Goal: Communication & Community: Answer question/provide support

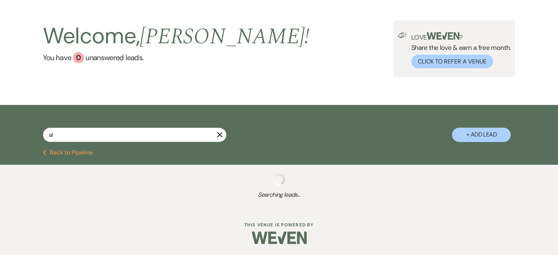
type input "aly"
select select "5"
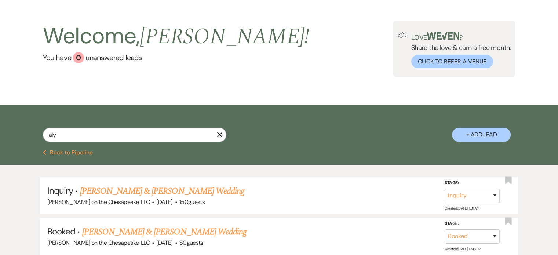
scroll to position [110, 0]
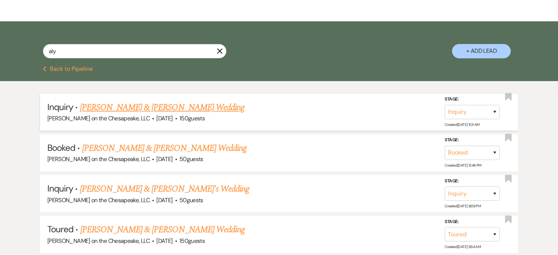
type input "aly"
click at [147, 110] on link "[PERSON_NAME] & [PERSON_NAME] Wedding" at bounding box center [162, 107] width 164 height 13
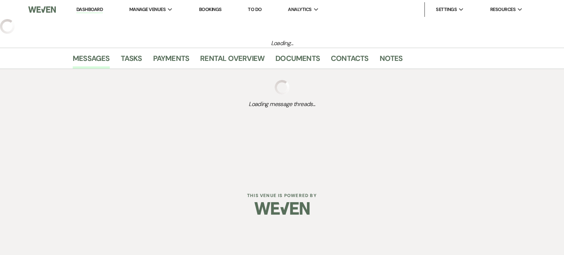
select select "5"
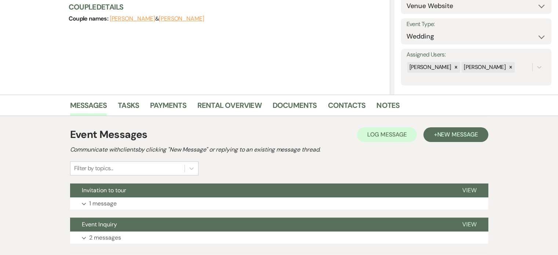
scroll to position [110, 0]
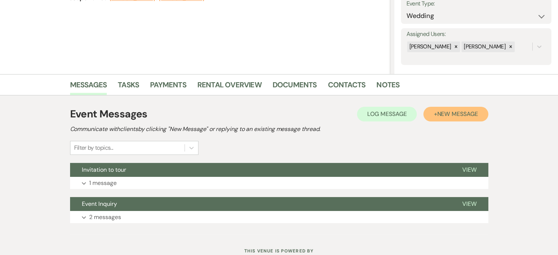
click at [450, 113] on span "New Message" at bounding box center [457, 114] width 41 height 8
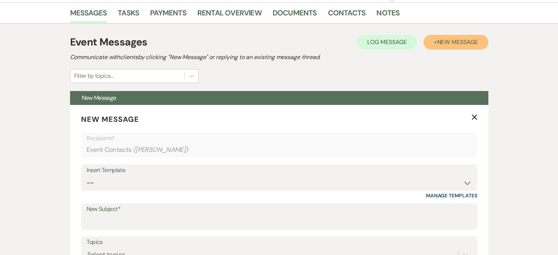
scroll to position [183, 0]
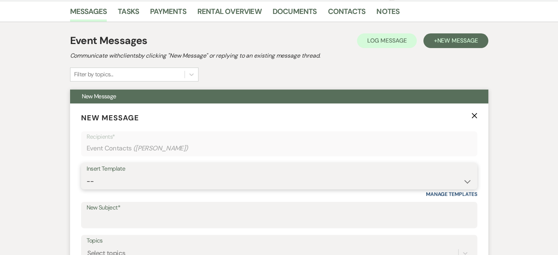
click at [467, 180] on select "-- Weven Planning Portal Introduction (Booked Events) Tour Request Response Fol…" at bounding box center [279, 181] width 385 height 14
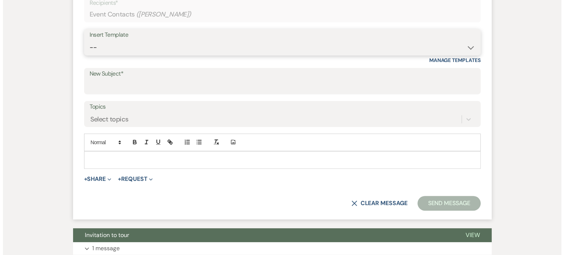
scroll to position [408, 0]
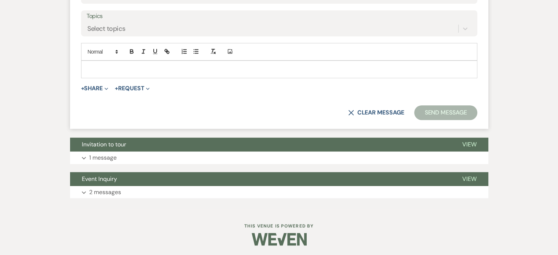
click at [92, 67] on p at bounding box center [279, 69] width 384 height 8
click at [107, 88] on use "button" at bounding box center [106, 89] width 3 height 2
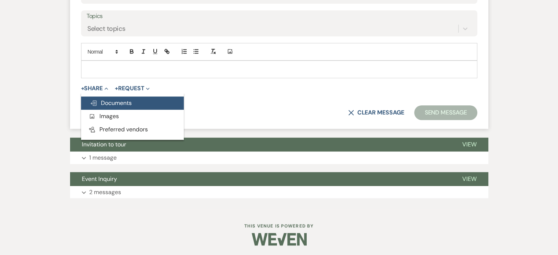
click at [131, 101] on span "Doc Upload Documents" at bounding box center [111, 103] width 42 height 8
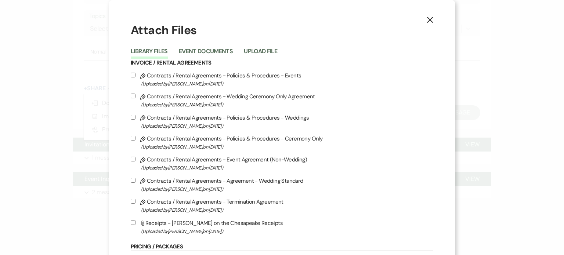
click at [135, 117] on input "Pencil Contracts / Rental Agreements - Policies & Procedures - Weddings (Upload…" at bounding box center [133, 117] width 5 height 5
checkbox input "true"
click at [135, 181] on input "Pencil Contracts / Rental Agreements - Agreement - Wedding Standard (Uploaded b…" at bounding box center [133, 180] width 5 height 5
checkbox input "true"
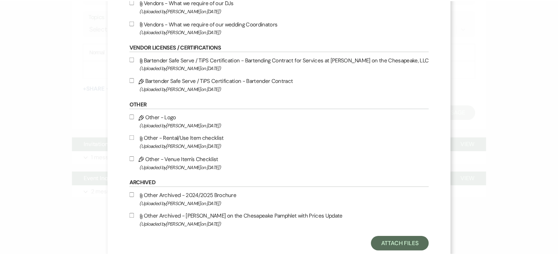
scroll to position [314, 0]
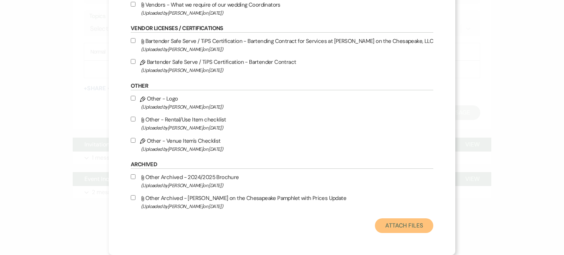
click at [383, 225] on button "Attach Files" at bounding box center [404, 225] width 58 height 15
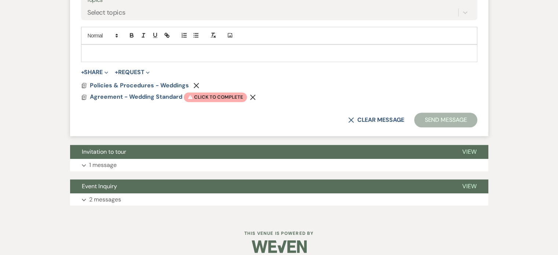
scroll to position [431, 0]
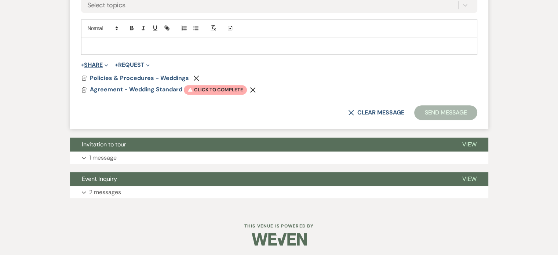
click at [103, 63] on button "+ Share Expand" at bounding box center [95, 65] width 28 height 6
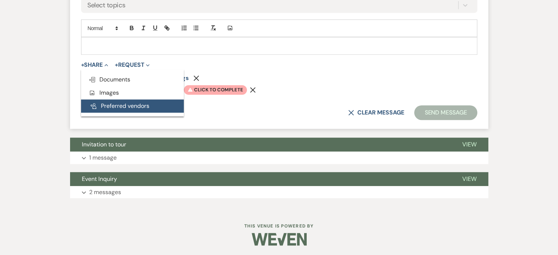
click at [126, 106] on button "Pref Vendors Preferred vendors" at bounding box center [132, 105] width 103 height 13
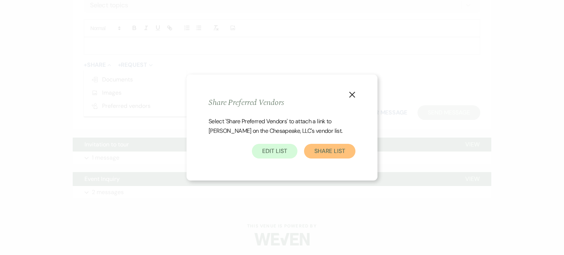
click at [335, 152] on button "Share List" at bounding box center [329, 151] width 51 height 15
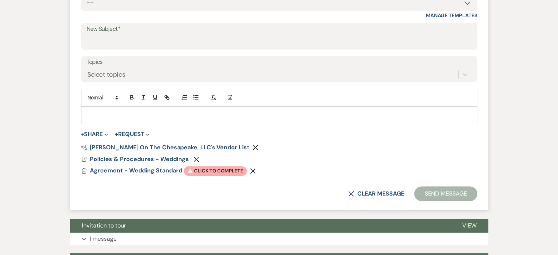
scroll to position [358, 0]
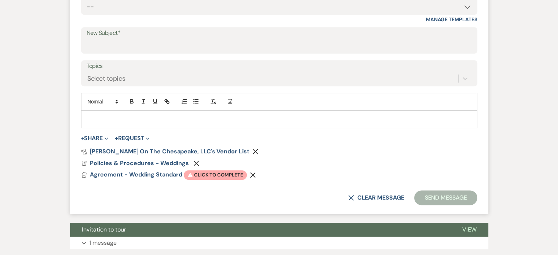
click at [92, 115] on p at bounding box center [279, 119] width 384 height 8
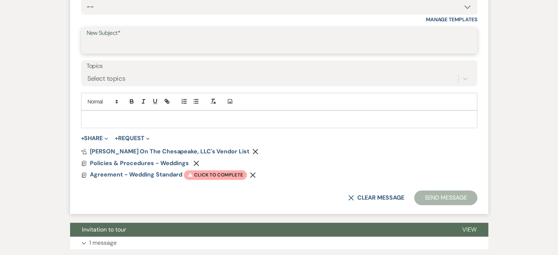
click at [94, 41] on input "New Subject*" at bounding box center [279, 46] width 385 height 14
type input "Copy of Agreement and Policies as promised"
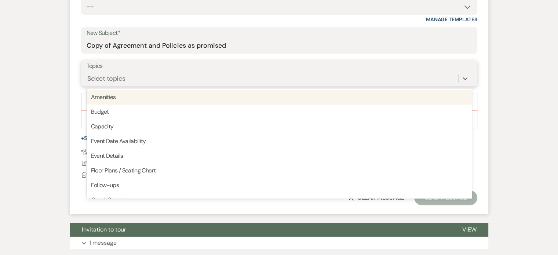
click at [112, 77] on div "Select topics" at bounding box center [106, 78] width 38 height 10
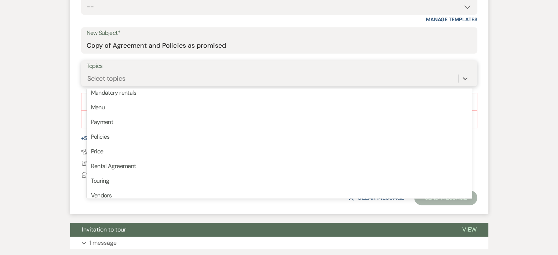
scroll to position [183, 0]
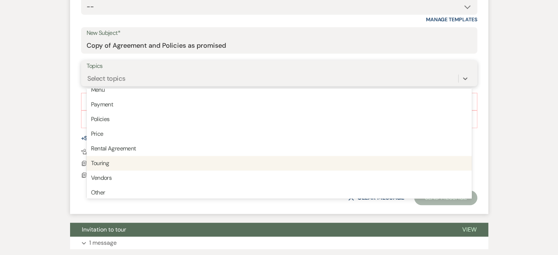
click at [107, 161] on div "Touring" at bounding box center [279, 163] width 385 height 15
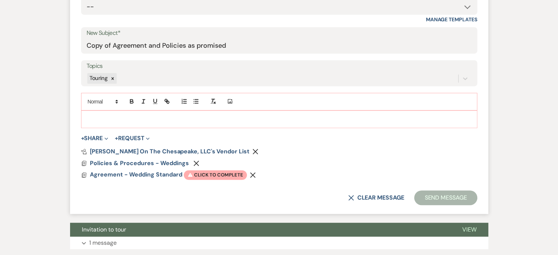
click at [269, 142] on form "New Message X Saving draft... Recipients* Event Contacts ( [PERSON_NAME] ) Inse…" at bounding box center [279, 71] width 418 height 285
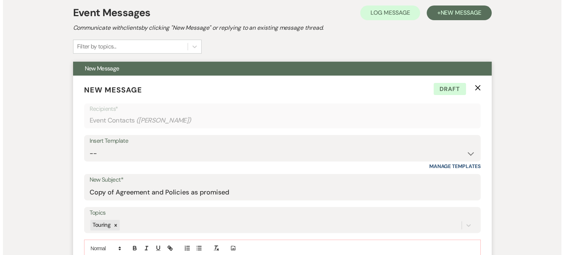
scroll to position [321, 0]
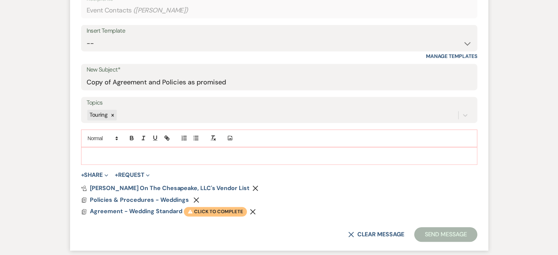
click at [215, 212] on span "Warning Click to complete" at bounding box center [215, 212] width 63 height 10
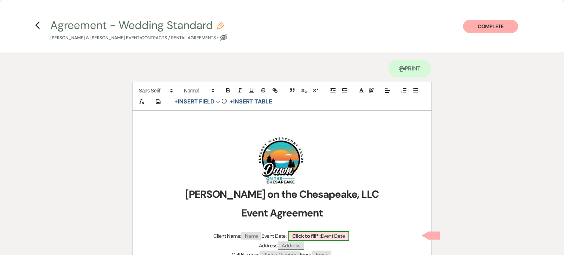
click at [310, 235] on b "Click to fill* :" at bounding box center [306, 236] width 29 height 7
select select "owner"
select select "custom_placeholder"
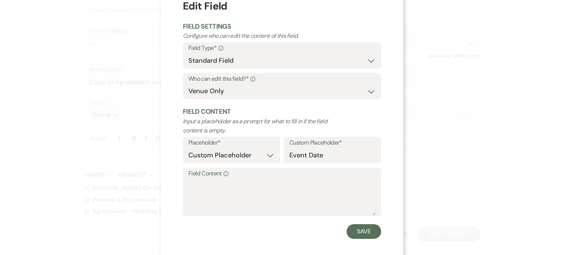
scroll to position [29, 0]
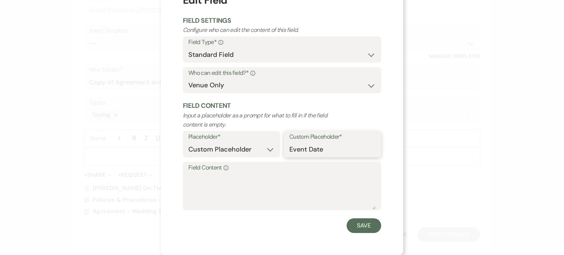
click at [296, 149] on input "Event Date" at bounding box center [332, 149] width 86 height 14
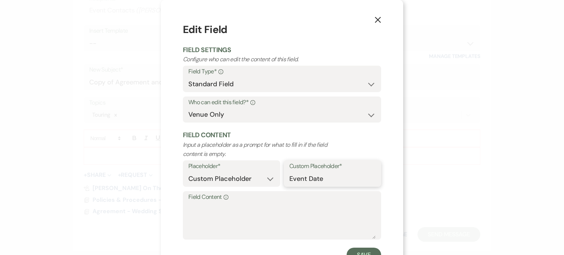
click at [290, 179] on input "Event Date" at bounding box center [332, 179] width 86 height 14
click at [197, 207] on textarea "Field Content Info" at bounding box center [281, 220] width 187 height 37
type textarea "June"
select select "5"
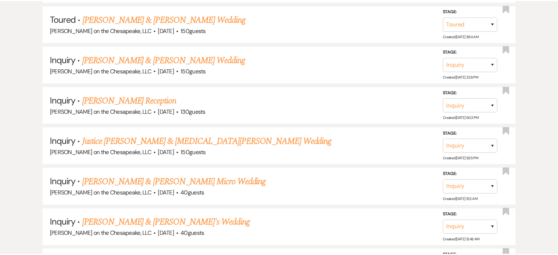
scroll to position [110, 0]
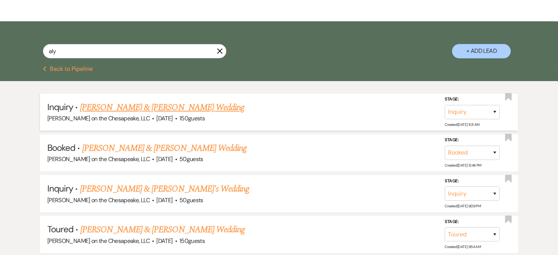
click at [100, 107] on link "[PERSON_NAME] & [PERSON_NAME] Wedding" at bounding box center [162, 107] width 164 height 13
select select "5"
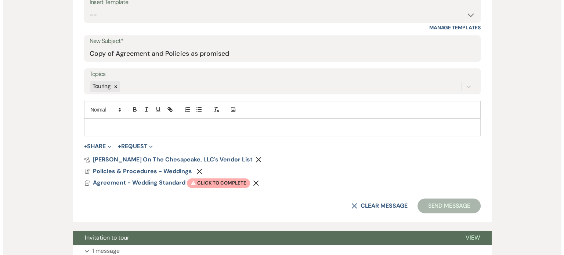
scroll to position [367, 0]
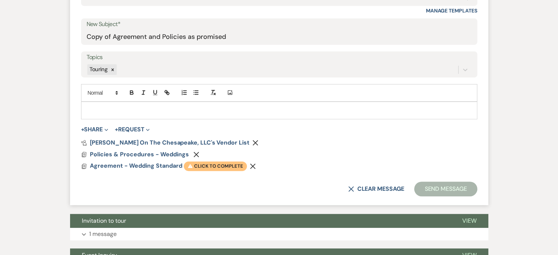
click at [219, 164] on span "Warning Click to complete" at bounding box center [215, 166] width 63 height 10
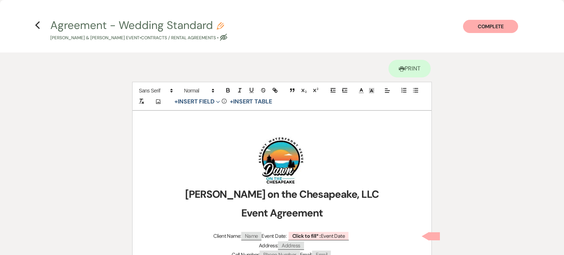
scroll to position [73, 0]
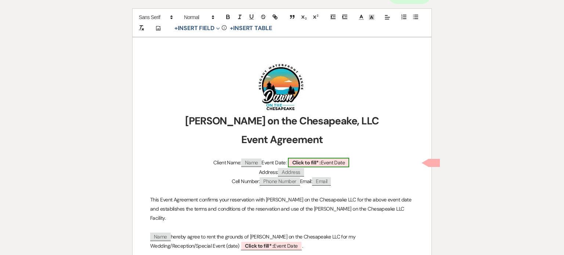
click at [299, 160] on b "Click to fill* :" at bounding box center [306, 162] width 29 height 7
select select "owner"
select select "custom_placeholder"
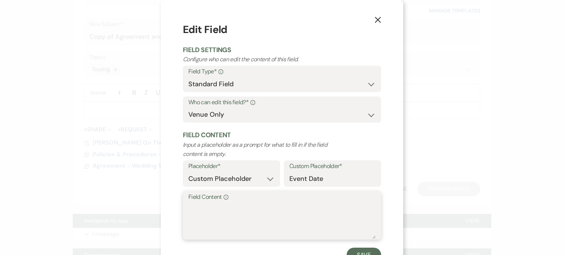
click at [209, 218] on textarea "Field Content Info" at bounding box center [281, 220] width 187 height 37
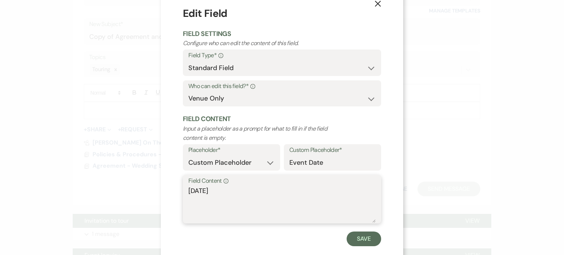
scroll to position [29, 0]
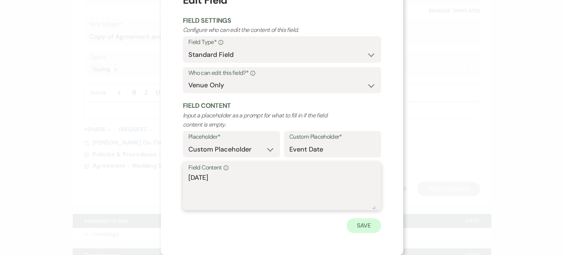
type textarea "[DATE]"
click at [368, 224] on button "Save" at bounding box center [363, 225] width 34 height 15
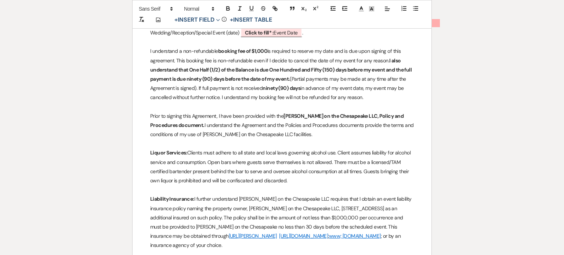
scroll to position [220, 0]
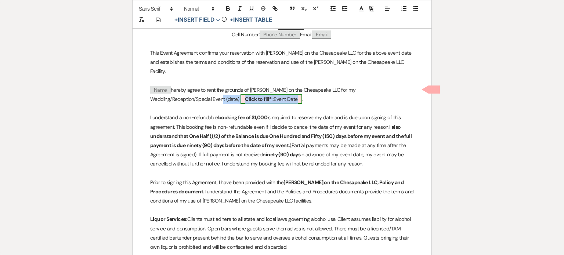
click at [245, 96] on b "Click to fill* :" at bounding box center [259, 99] width 29 height 7
select select "owner"
select select "custom_placeholder"
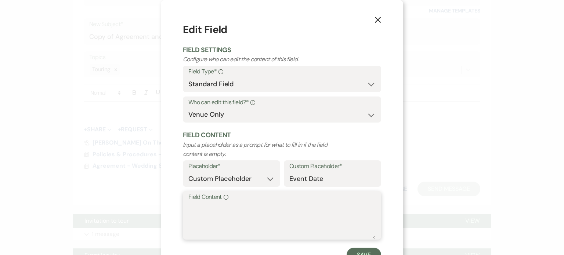
click at [194, 204] on textarea "Field Content Info" at bounding box center [281, 220] width 187 height 37
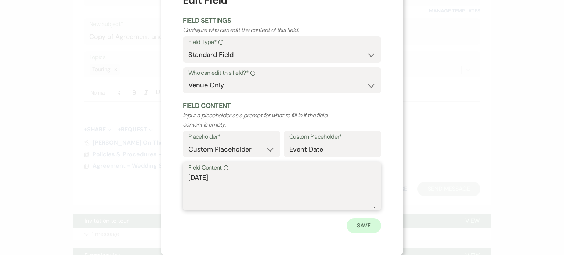
type textarea "[DATE]"
click at [367, 228] on button "Save" at bounding box center [363, 225] width 34 height 15
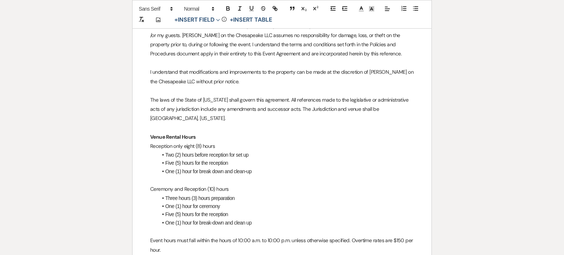
scroll to position [550, 0]
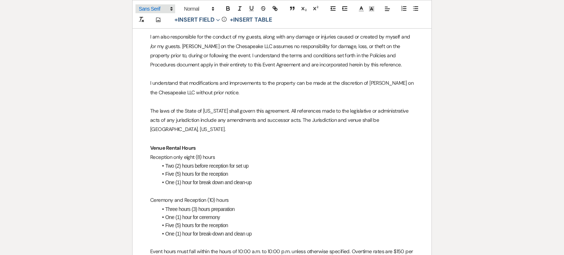
select select "5"
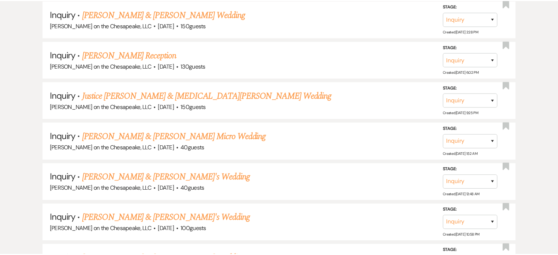
scroll to position [110, 0]
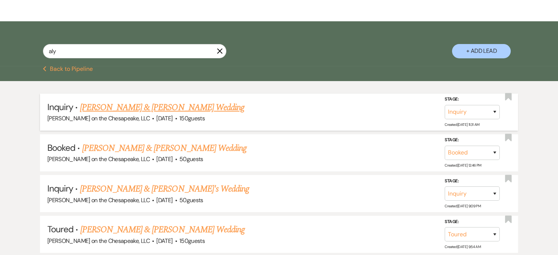
click at [173, 105] on link "[PERSON_NAME] & [PERSON_NAME] Wedding" at bounding box center [162, 107] width 164 height 13
select select "5"
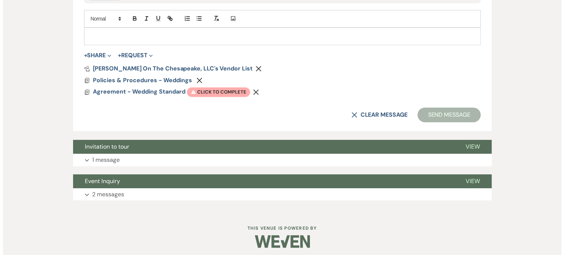
scroll to position [443, 0]
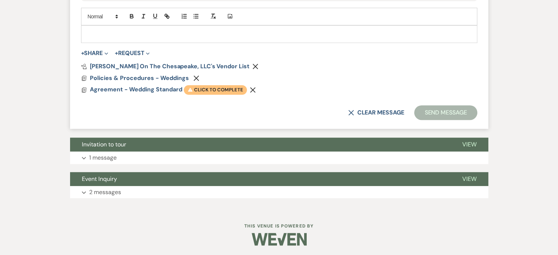
click at [241, 89] on span "Warning Click to complete" at bounding box center [215, 90] width 63 height 10
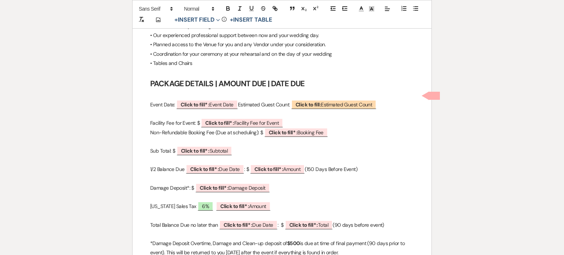
scroll to position [807, 0]
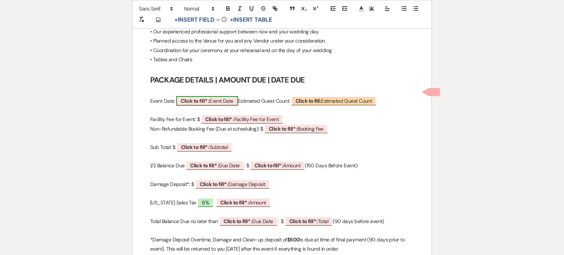
click at [193, 98] on b "Click to fill* :" at bounding box center [195, 101] width 29 height 7
select select "owner"
select select "custom_placeholder"
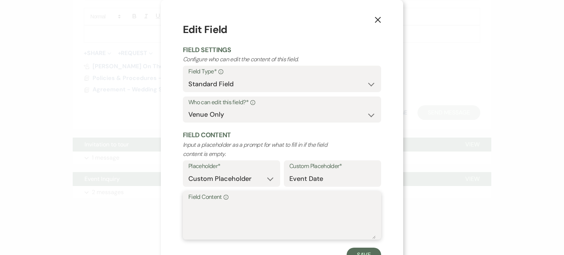
click at [190, 212] on textarea "Field Content Info" at bounding box center [281, 220] width 187 height 37
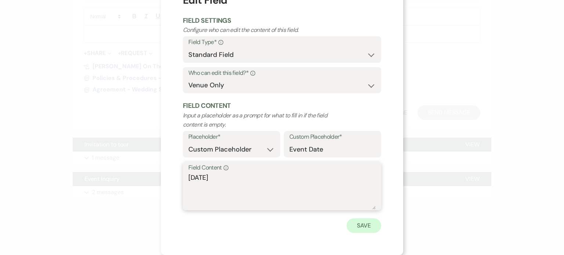
type textarea "[DATE]"
click at [357, 229] on button "Save" at bounding box center [363, 225] width 34 height 15
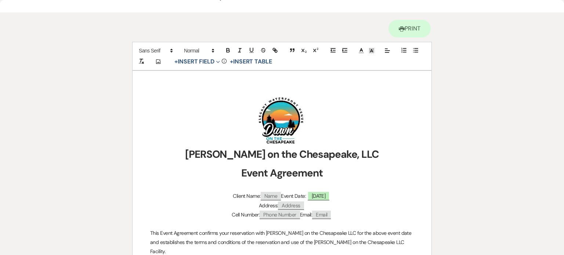
scroll to position [37, 0]
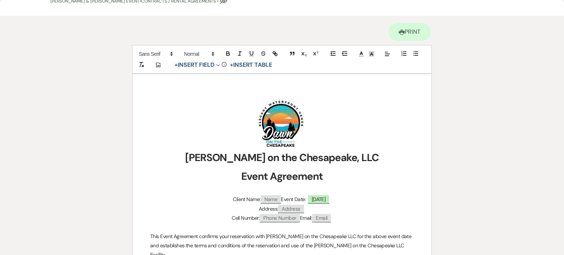
select select "5"
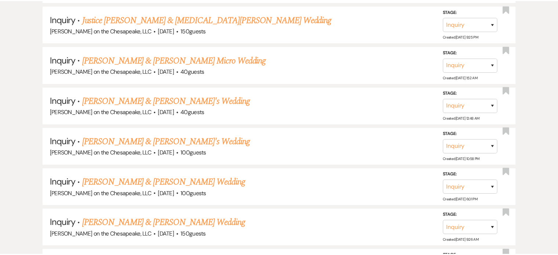
scroll to position [110, 0]
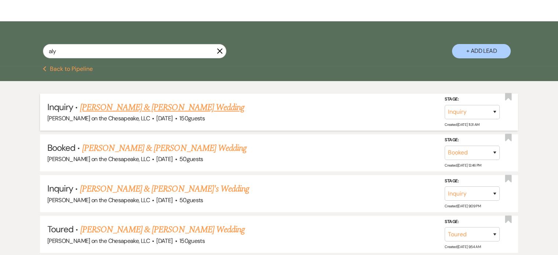
click at [167, 105] on link "[PERSON_NAME] & [PERSON_NAME] Wedding" at bounding box center [162, 107] width 164 height 13
select select "5"
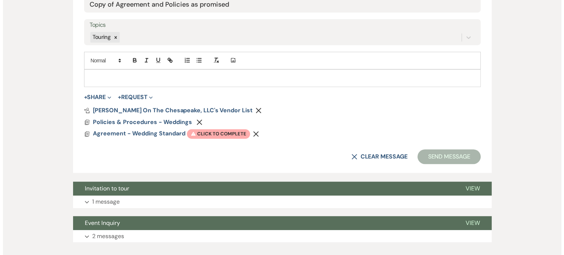
scroll to position [404, 0]
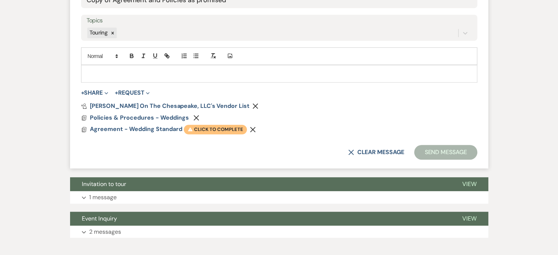
click at [212, 130] on span "Warning Click to complete" at bounding box center [215, 130] width 63 height 10
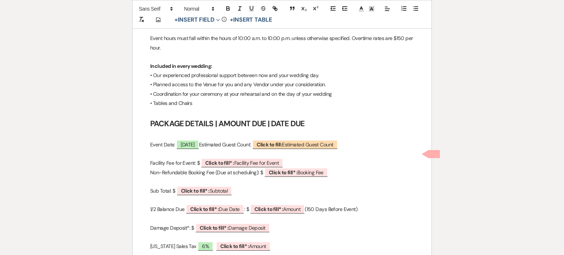
scroll to position [770, 0]
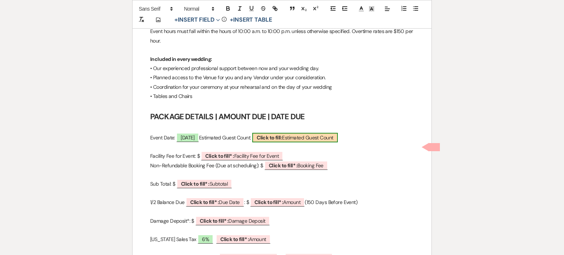
click at [281, 134] on b "Click to fill:" at bounding box center [268, 137] width 25 height 7
select select "custom_placeholder"
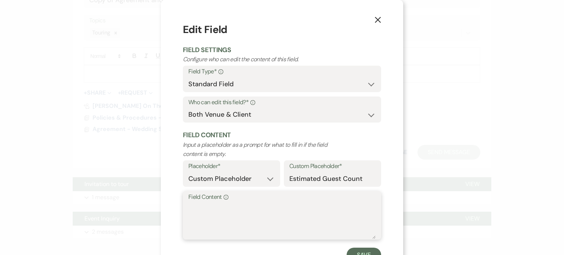
click at [205, 210] on textarea "Field Content Info" at bounding box center [281, 220] width 187 height 37
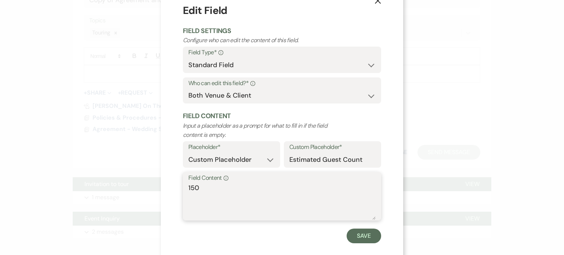
scroll to position [29, 0]
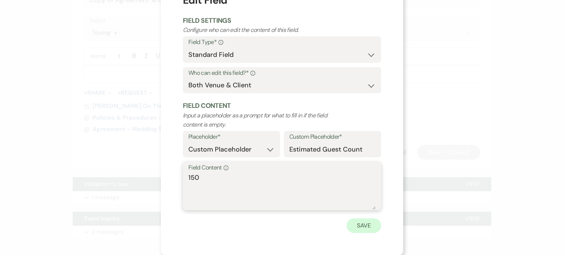
type textarea "150"
click at [363, 225] on button "Save" at bounding box center [363, 225] width 34 height 15
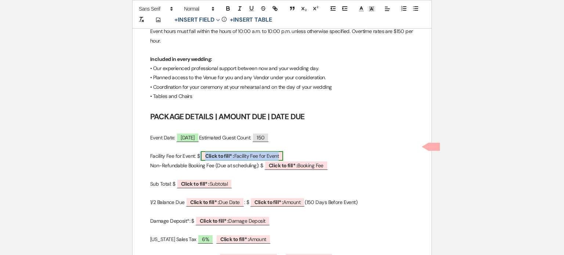
click at [238, 151] on span "Click to fill* : Facility Fee for Event" at bounding box center [242, 156] width 82 height 10
select select "owner"
select select "custom_placeholder"
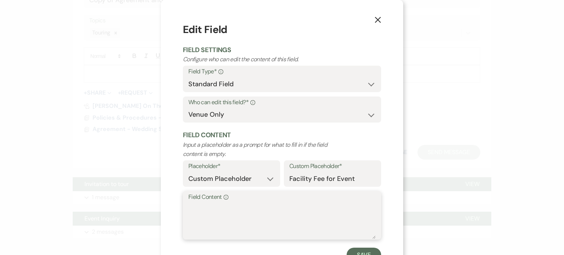
click at [189, 215] on textarea "Field Content Info" at bounding box center [281, 220] width 187 height 37
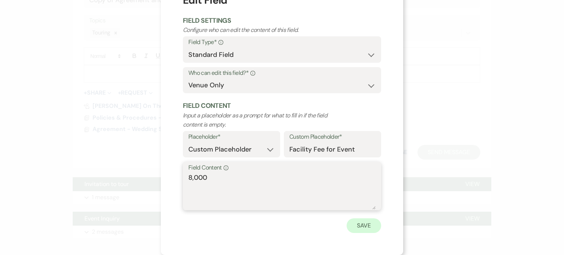
type textarea "8,000"
click at [360, 226] on button "Save" at bounding box center [363, 225] width 34 height 15
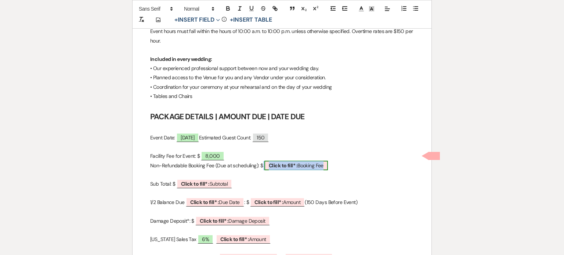
click at [281, 162] on b "Click to fill* :" at bounding box center [283, 165] width 29 height 7
select select "owner"
select select "custom_placeholder"
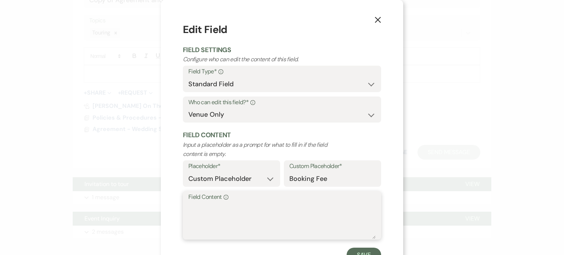
click at [196, 211] on textarea "Field Content Info" at bounding box center [281, 220] width 187 height 37
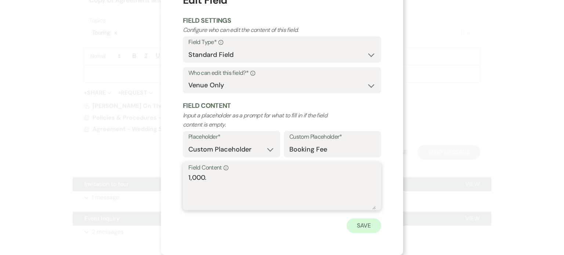
type textarea "1,000."
click at [370, 227] on button "Save" at bounding box center [363, 225] width 34 height 15
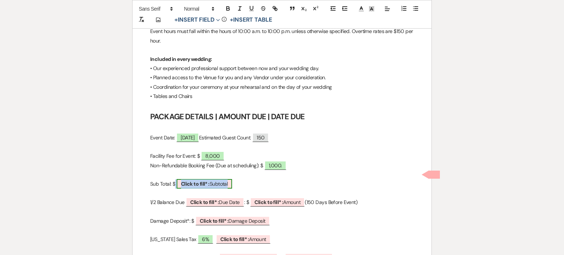
click at [185, 181] on b "Click to fill* :" at bounding box center [195, 184] width 29 height 7
select select "owner"
select select "custom_placeholder"
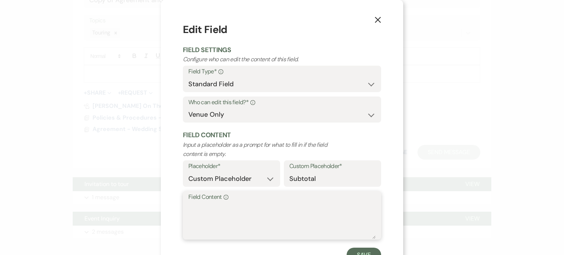
click at [190, 221] on textarea "Field Content Info" at bounding box center [281, 220] width 187 height 37
type textarea "7,000."
click at [360, 251] on button "Save" at bounding box center [363, 255] width 34 height 15
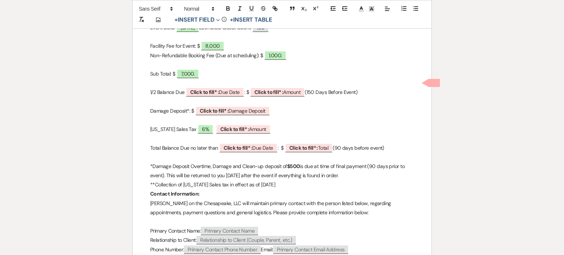
scroll to position [807, 0]
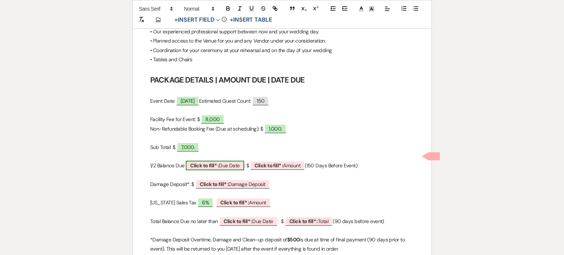
click at [231, 161] on span "Click to fill* : Due Date" at bounding box center [215, 166] width 58 height 10
select select "owner"
select select "custom_placeholder"
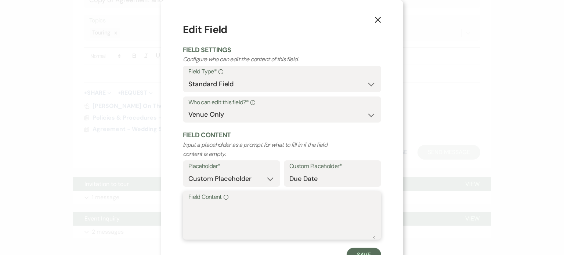
click at [206, 215] on textarea "Field Content Info" at bounding box center [281, 220] width 187 height 37
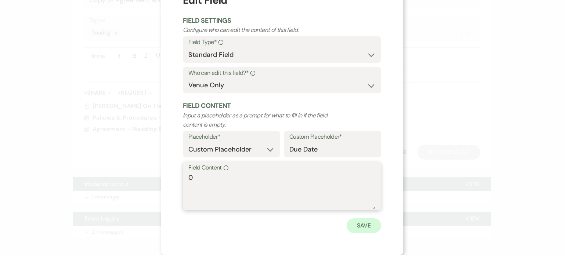
type textarea "0"
click at [356, 224] on button "Save" at bounding box center [363, 225] width 34 height 15
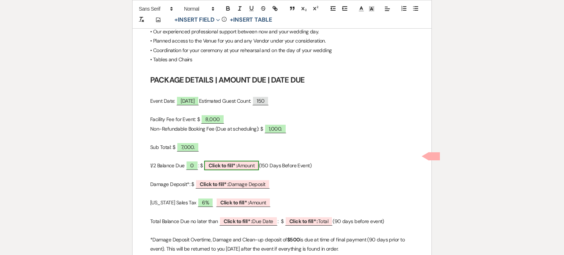
click at [237, 162] on b "Click to fill* :" at bounding box center [222, 165] width 29 height 7
select select "owner"
select select "Amount"
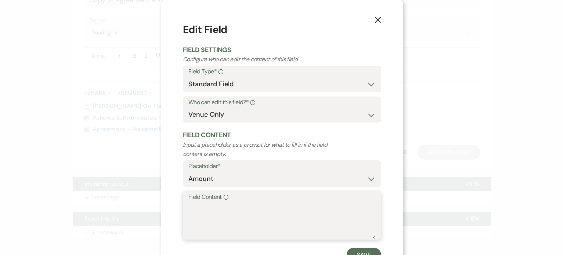
click at [203, 208] on textarea "Field Content Info" at bounding box center [281, 220] width 187 height 37
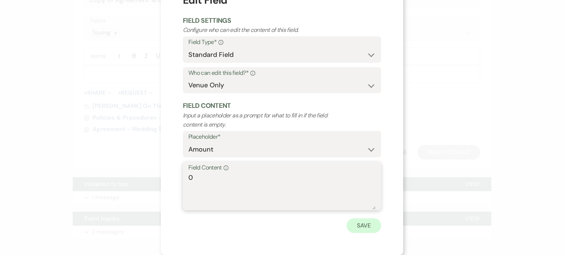
type textarea "0"
click at [357, 228] on button "Save" at bounding box center [363, 225] width 34 height 15
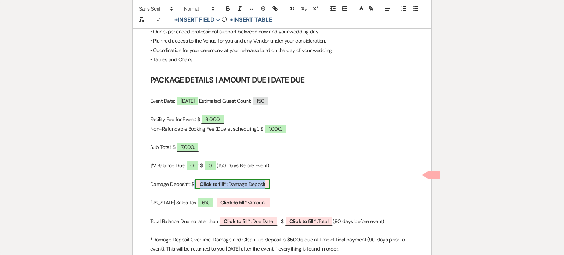
click at [226, 181] on b "Click to fill* :" at bounding box center [214, 184] width 29 height 7
select select "owner"
select select "custom_placeholder"
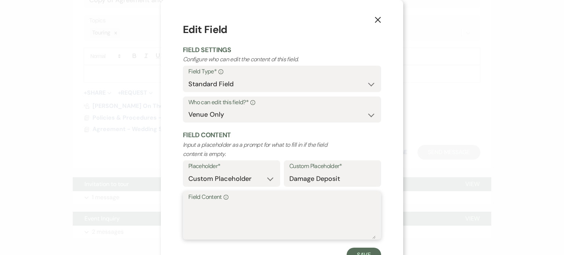
click at [191, 220] on textarea "Field Content Info" at bounding box center [281, 220] width 187 height 37
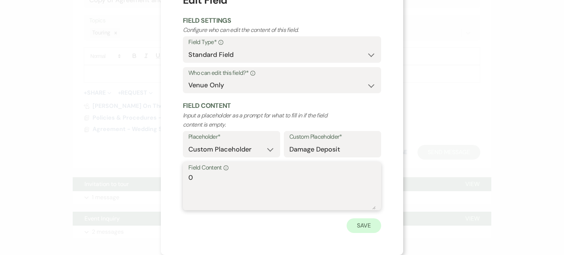
type textarea "0"
click at [363, 222] on button "Save" at bounding box center [363, 225] width 34 height 15
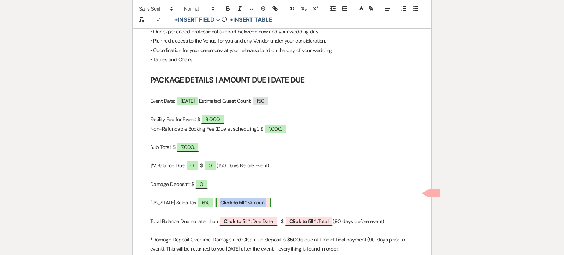
click at [244, 199] on b "Click to fill* :" at bounding box center [234, 202] width 29 height 7
select select "owner"
select select "Amount"
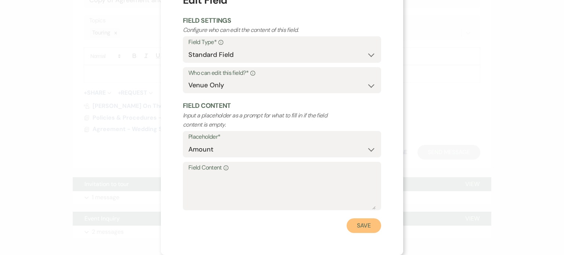
click at [363, 226] on button "Save" at bounding box center [363, 225] width 34 height 15
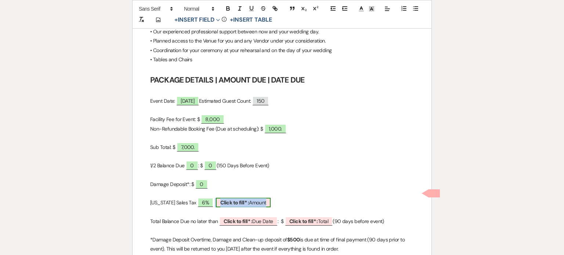
click at [226, 199] on b "Click to fill* :" at bounding box center [234, 202] width 29 height 7
select select "owner"
select select "Amount"
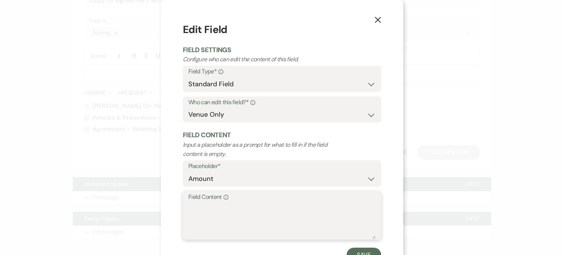
click at [202, 220] on textarea "Field Content Info" at bounding box center [281, 220] width 187 height 37
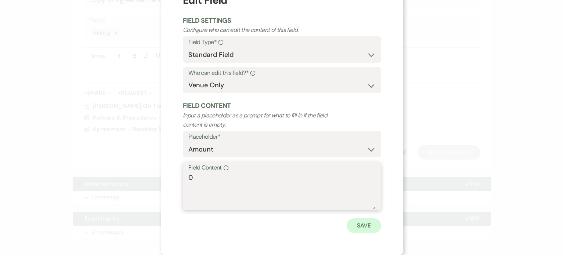
type textarea "0"
click at [364, 227] on button "Save" at bounding box center [363, 225] width 34 height 15
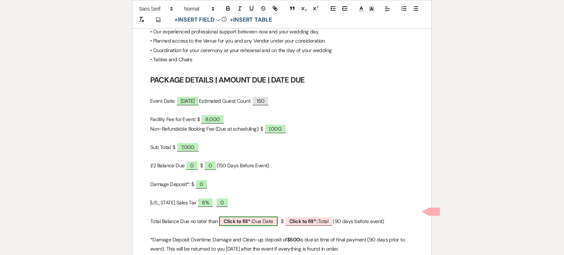
click at [251, 216] on span "Click to fill* : Due Date" at bounding box center [248, 221] width 58 height 10
select select "owner"
select select "custom_placeholder"
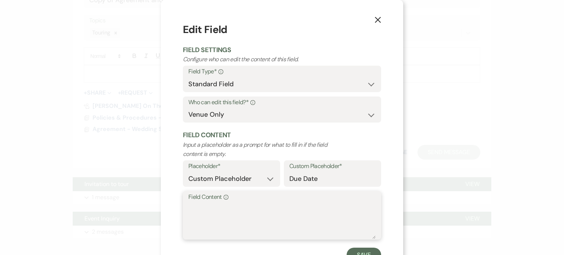
click at [191, 215] on textarea "Field Content Info" at bounding box center [281, 220] width 187 height 37
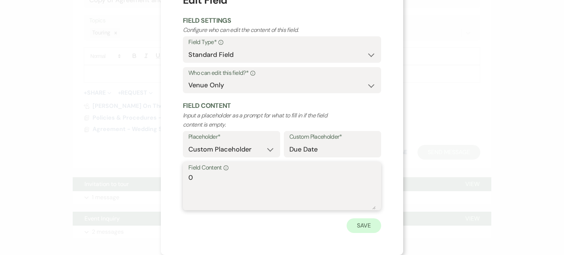
type textarea "0"
click at [357, 224] on button "Save" at bounding box center [363, 225] width 34 height 15
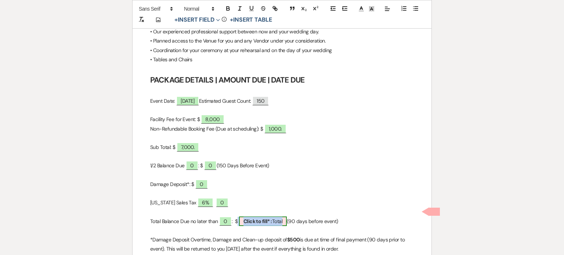
click at [271, 218] on b "Click to fill* :" at bounding box center [257, 221] width 29 height 7
select select "owner"
select select "Total"
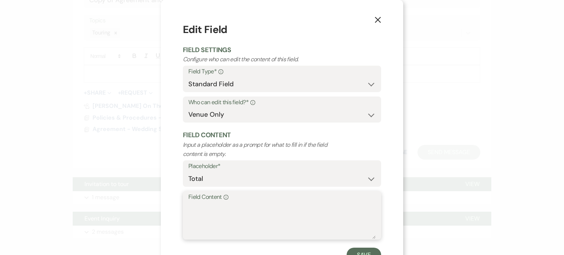
click at [200, 215] on textarea "Field Content Info" at bounding box center [281, 220] width 187 height 37
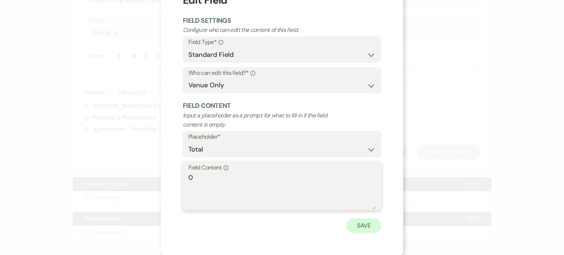
type textarea "0"
click at [354, 224] on button "Save" at bounding box center [363, 225] width 34 height 15
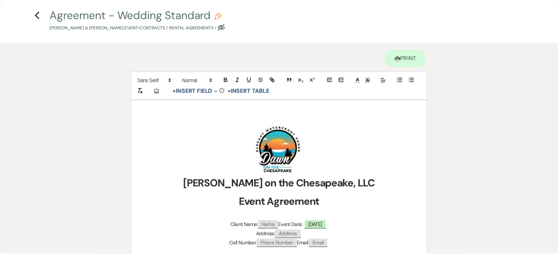
scroll to position [0, 0]
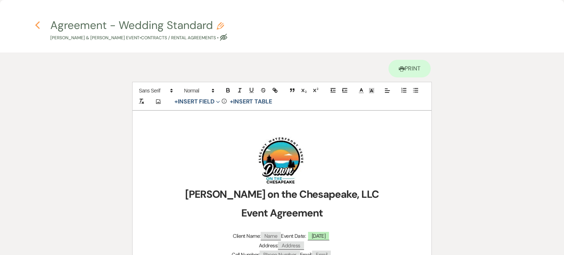
click at [37, 24] on use "button" at bounding box center [37, 25] width 5 height 8
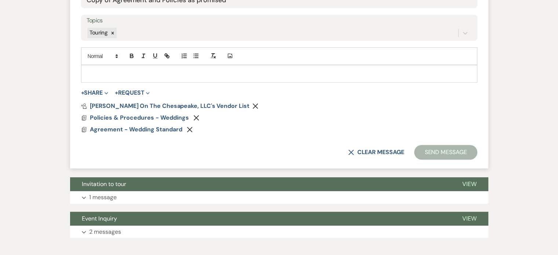
click at [291, 157] on div "X Clear message Send Message" at bounding box center [279, 152] width 396 height 15
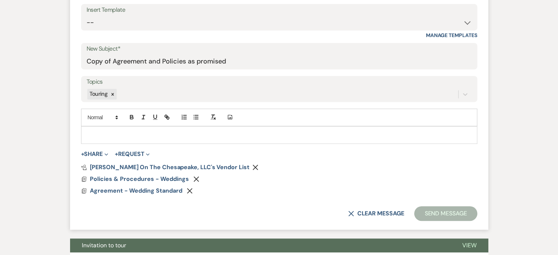
scroll to position [330, 0]
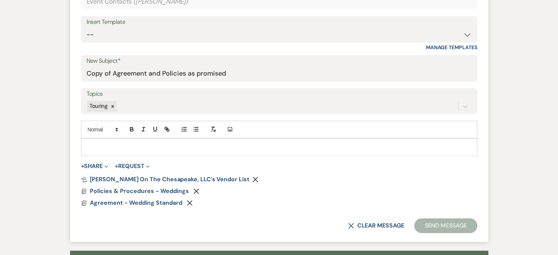
click at [93, 141] on div at bounding box center [279, 147] width 396 height 17
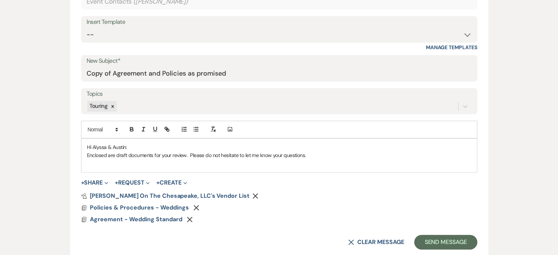
click at [63, 139] on div "Messages Tasks Payments Rental Overview Documents Contacts Notes Event Messages…" at bounding box center [279, 96] width 558 height 485
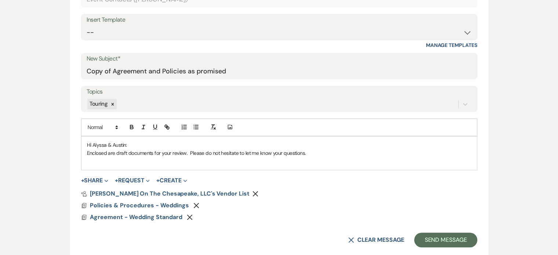
scroll to position [313, 0]
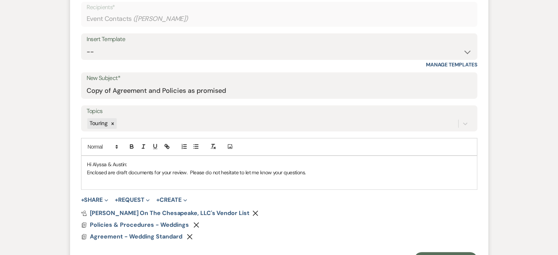
click at [90, 180] on p at bounding box center [279, 181] width 384 height 8
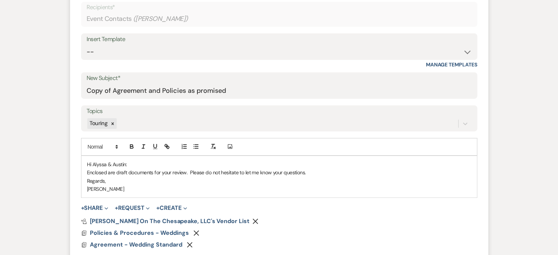
click at [189, 171] on p "Enclosed are draft documents for your review. Please do not hesitate to let me …" at bounding box center [279, 172] width 384 height 8
click at [87, 171] on p "Enclosed are draft documents for your review. Please do not hesitate to let me …" at bounding box center [279, 172] width 384 height 8
drag, startPoint x: 158, startPoint y: 170, endPoint x: 138, endPoint y: 171, distance: 21.0
click at [138, 171] on p "As promised, attached Enclosed are draft documents for your review. Please do n…" at bounding box center [279, 172] width 384 height 8
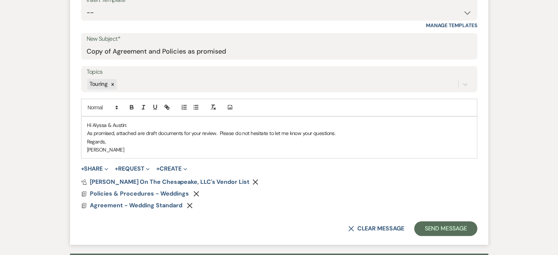
scroll to position [386, 0]
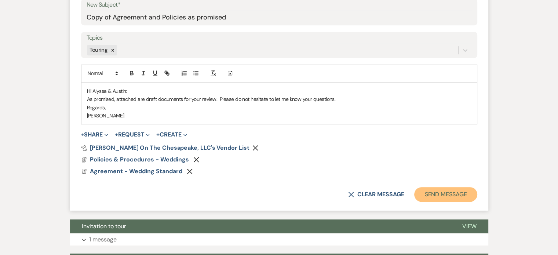
click at [441, 195] on button "Send Message" at bounding box center [445, 194] width 63 height 15
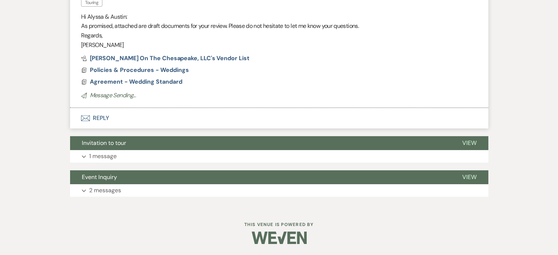
scroll to position [114, 0]
